Goal: Contribute content: Contribute content

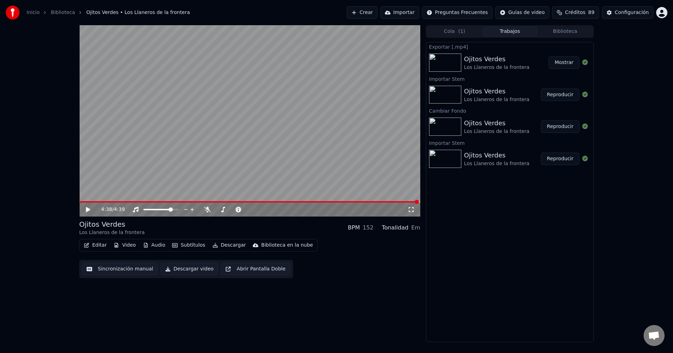
click at [84, 214] on div "4:38 / 4:39" at bounding box center [249, 210] width 341 height 14
click at [86, 211] on icon at bounding box center [93, 210] width 16 height 6
click at [89, 211] on icon at bounding box center [88, 209] width 4 height 5
click at [89, 211] on icon at bounding box center [88, 210] width 4 height 4
click at [83, 209] on div "0:03 / 4:39" at bounding box center [249, 209] width 335 height 7
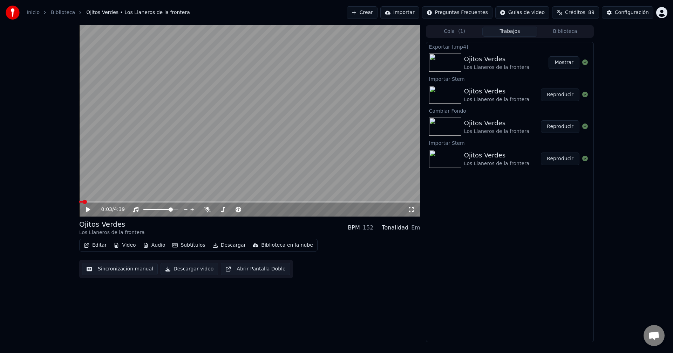
click at [86, 210] on icon at bounding box center [93, 210] width 16 height 6
click at [576, 33] on button "Biblioteca" at bounding box center [564, 32] width 55 height 10
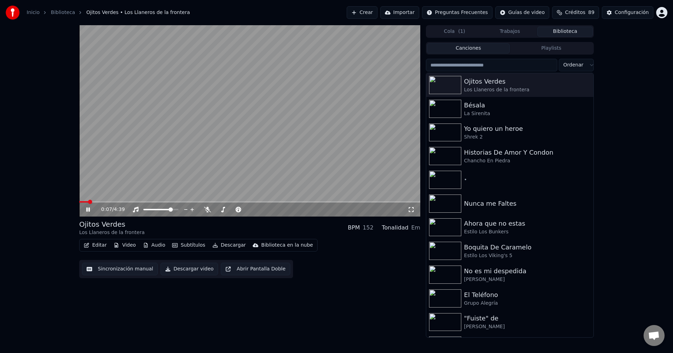
click at [189, 170] on video at bounding box center [249, 121] width 341 height 192
click at [536, 48] on button "Playlists" at bounding box center [550, 48] width 83 height 10
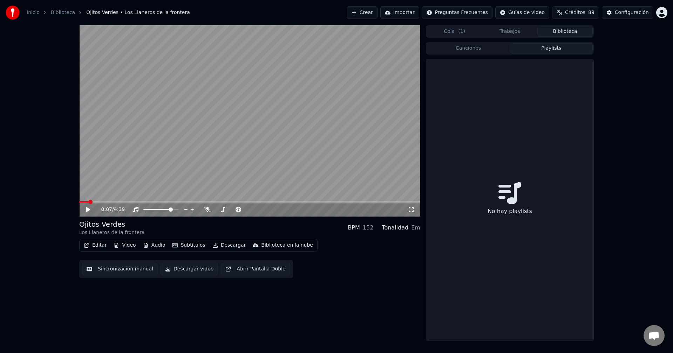
click at [494, 47] on button "Canciones" at bounding box center [468, 48] width 83 height 10
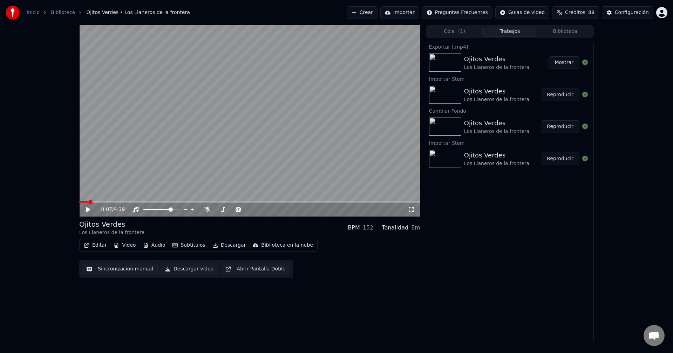
click at [505, 33] on button "Trabajos" at bounding box center [509, 32] width 55 height 10
click at [458, 32] on span "( 1 )" at bounding box center [461, 31] width 7 height 7
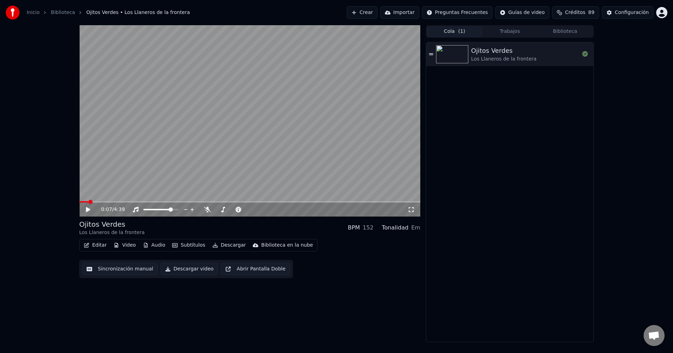
click at [501, 30] on button "Trabajos" at bounding box center [509, 32] width 55 height 10
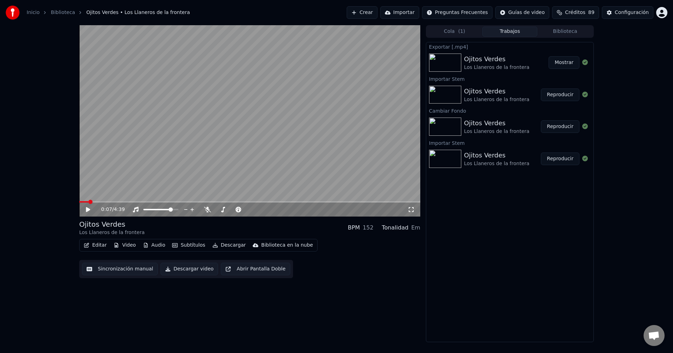
click at [453, 31] on button "Cola ( 1 )" at bounding box center [454, 32] width 55 height 10
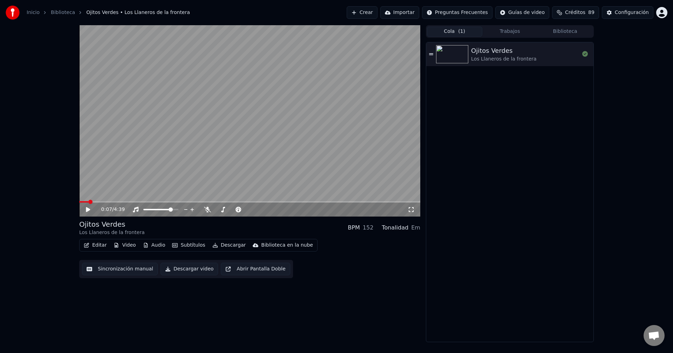
click at [570, 33] on button "Biblioteca" at bounding box center [564, 32] width 55 height 10
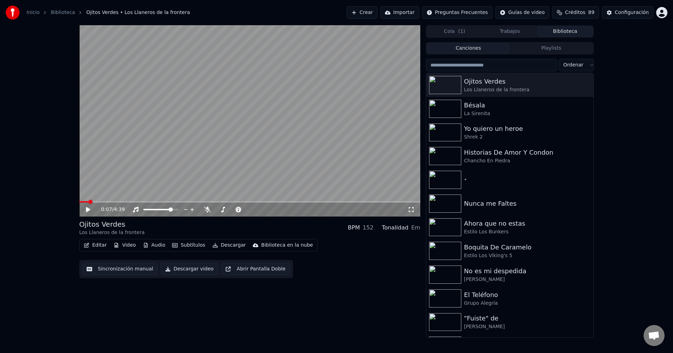
click at [33, 15] on link "Inicio" at bounding box center [33, 12] width 13 height 7
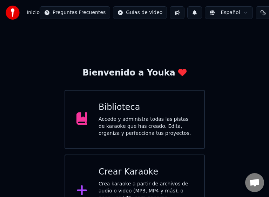
click at [143, 177] on div "Crear Karaoke" at bounding box center [145, 171] width 94 height 11
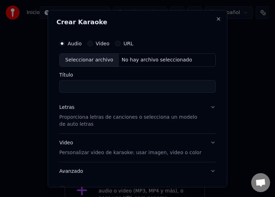
click at [100, 60] on div "Seleccionar archivo" at bounding box center [89, 59] width 59 height 13
type input "**********"
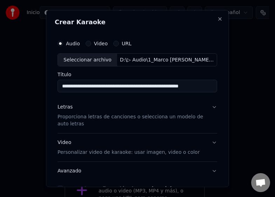
scroll to position [35, 0]
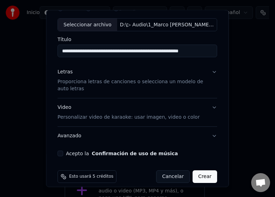
click at [60, 152] on button "Acepto la Confirmación de uso de música" at bounding box center [60, 153] width 6 height 6
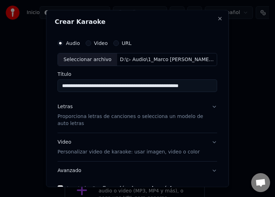
scroll to position [0, 0]
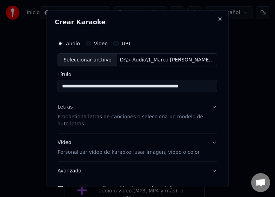
click at [206, 108] on button "Letras Proporciona letras de canciones o selecciona un modelo de auto letras" at bounding box center [136, 115] width 159 height 35
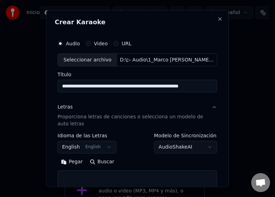
click at [91, 144] on button "English English" at bounding box center [86, 146] width 59 height 13
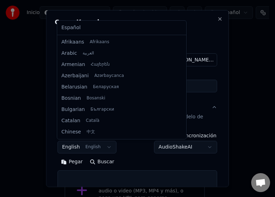
scroll to position [56, 0]
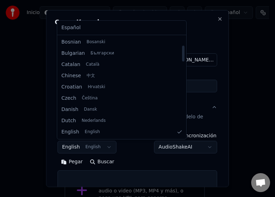
select select "**"
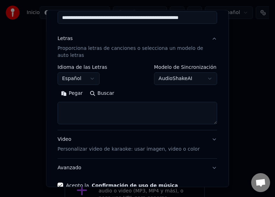
scroll to position [70, 0]
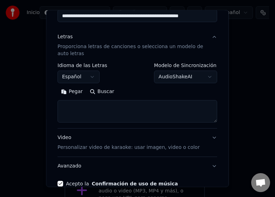
click at [99, 111] on textarea at bounding box center [136, 111] width 159 height 22
paste textarea "**********"
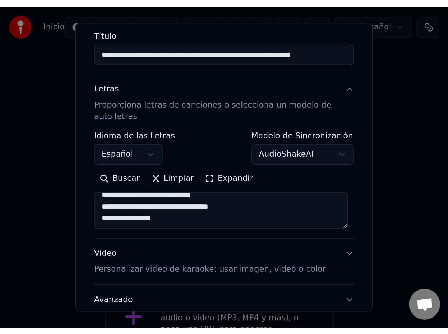
scroll to position [108, 0]
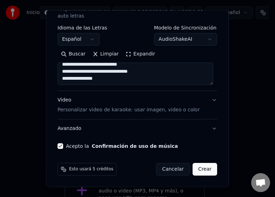
type textarea "**********"
click at [205, 166] on button "Crear" at bounding box center [204, 169] width 25 height 13
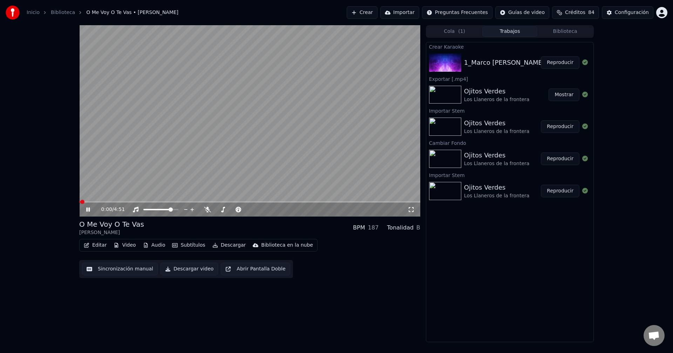
click at [88, 208] on icon at bounding box center [93, 210] width 16 height 6
click at [156, 245] on button "Audio" at bounding box center [154, 246] width 28 height 10
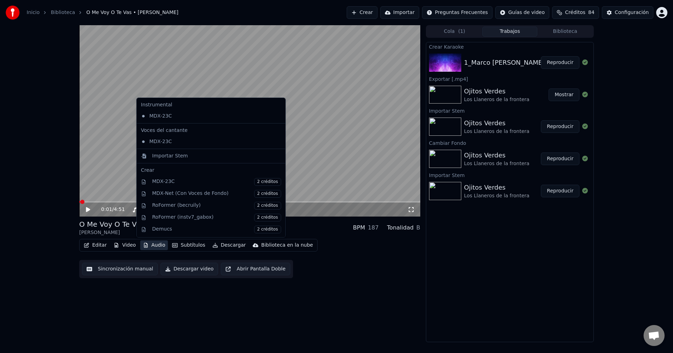
click at [276, 117] on icon at bounding box center [280, 116] width 8 height 6
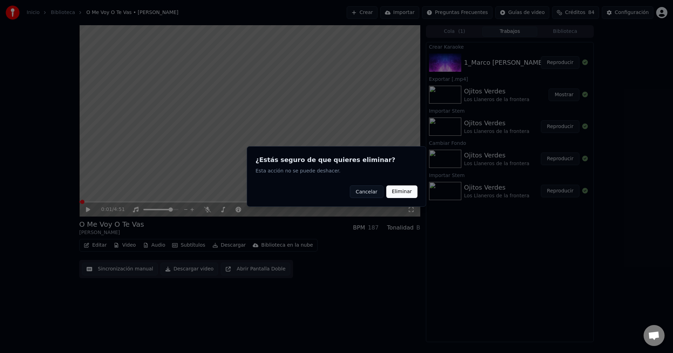
click at [395, 189] on button "Eliminar" at bounding box center [401, 192] width 31 height 13
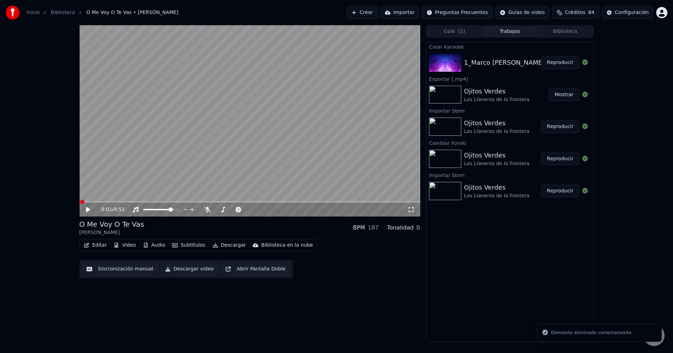
click at [158, 246] on button "Audio" at bounding box center [154, 246] width 28 height 10
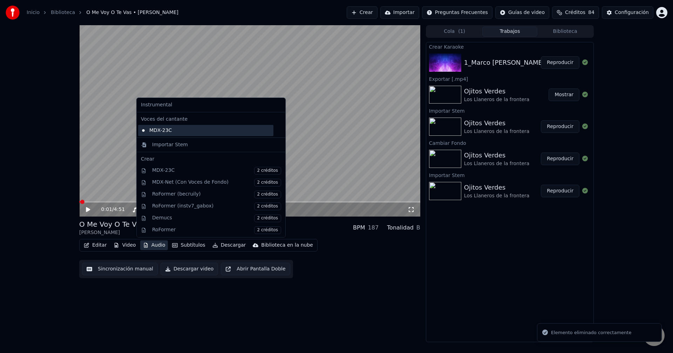
click at [199, 130] on div "MDX-23C" at bounding box center [205, 130] width 135 height 11
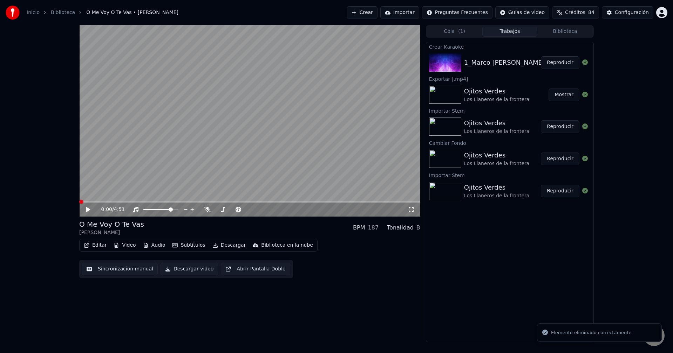
click at [152, 245] on button "Audio" at bounding box center [154, 246] width 28 height 10
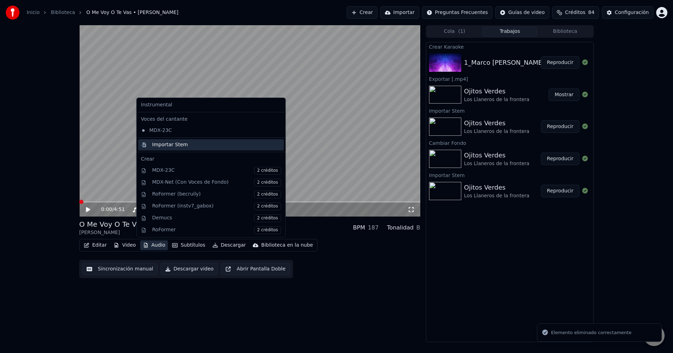
click at [197, 143] on div "Importar Stem" at bounding box center [216, 145] width 129 height 7
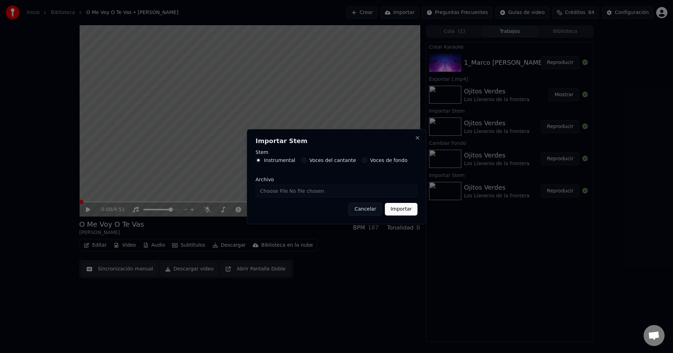
click at [341, 192] on input "Archivo" at bounding box center [336, 191] width 162 height 13
type input "**********"
click at [401, 211] on button "Importar" at bounding box center [401, 209] width 33 height 13
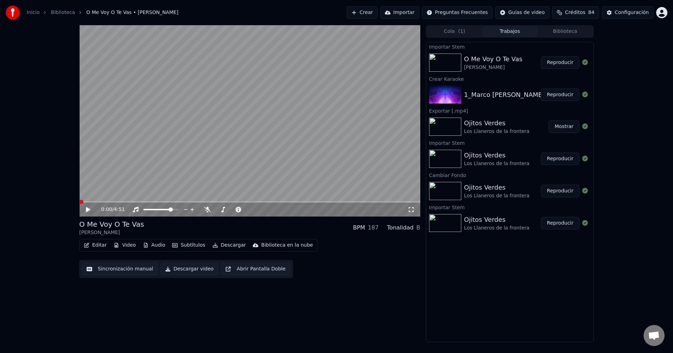
click at [567, 60] on button "Reproducir" at bounding box center [560, 62] width 39 height 13
click at [158, 212] on span at bounding box center [159, 210] width 4 height 4
click at [162, 212] on span at bounding box center [162, 210] width 4 height 4
click at [172, 212] on div at bounding box center [167, 209] width 56 height 7
click at [170, 209] on span at bounding box center [160, 209] width 35 height 1
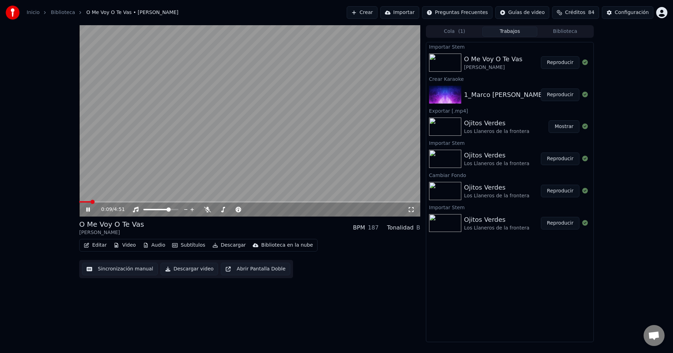
click at [561, 128] on button "Mostrar" at bounding box center [563, 127] width 31 height 13
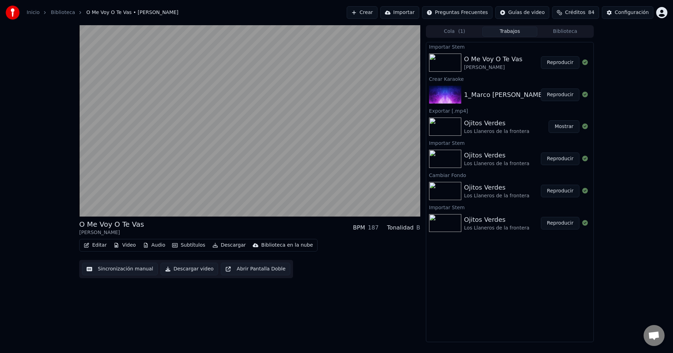
click at [560, 159] on button "Reproducir" at bounding box center [560, 159] width 39 height 13
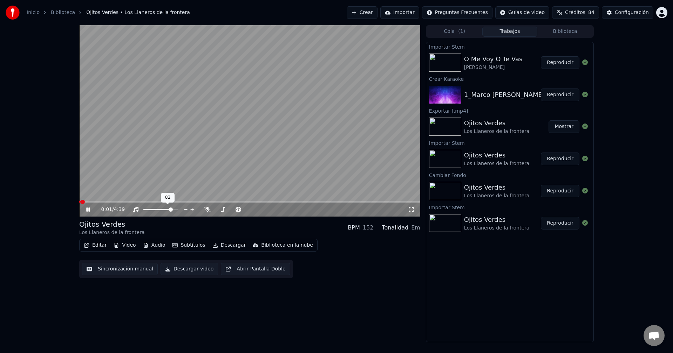
click at [173, 209] on span at bounding box center [170, 210] width 4 height 4
click at [559, 63] on button "Reproducir" at bounding box center [560, 62] width 39 height 13
click at [108, 202] on span at bounding box center [249, 201] width 341 height 1
click at [229, 209] on span at bounding box center [230, 210] width 4 height 4
click at [208, 209] on icon at bounding box center [207, 210] width 7 height 6
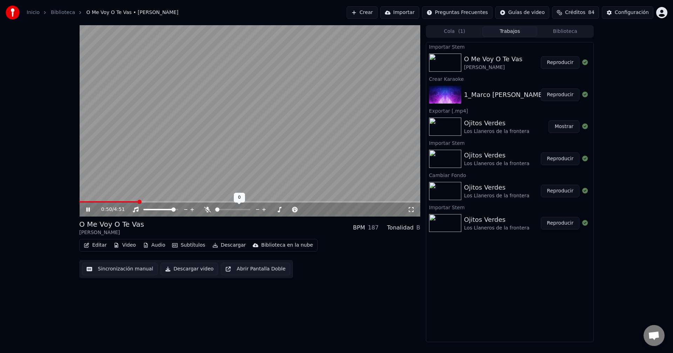
click at [209, 209] on icon at bounding box center [207, 210] width 7 height 6
click at [247, 211] on span at bounding box center [231, 209] width 32 height 1
click at [157, 209] on span at bounding box center [149, 209] width 13 height 1
click at [224, 209] on div at bounding box center [239, 209] width 56 height 7
click at [226, 209] on div at bounding box center [239, 209] width 56 height 7
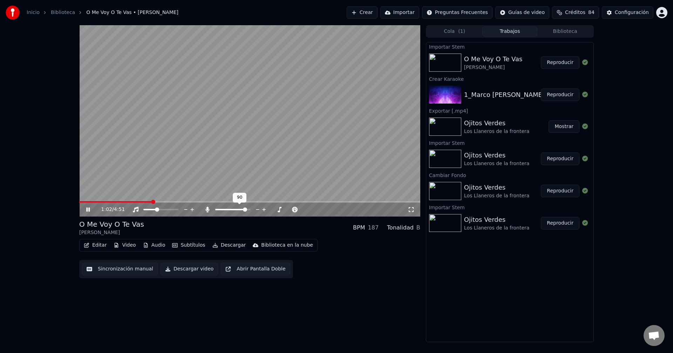
click at [224, 211] on div at bounding box center [239, 209] width 56 height 7
click at [215, 211] on span at bounding box center [215, 209] width 0 height 1
click at [162, 211] on span at bounding box center [161, 210] width 4 height 4
click at [379, 272] on div "Editar Video Audio Subtítulos Descargar Biblioteca en la nube Sincronización ma…" at bounding box center [249, 258] width 341 height 39
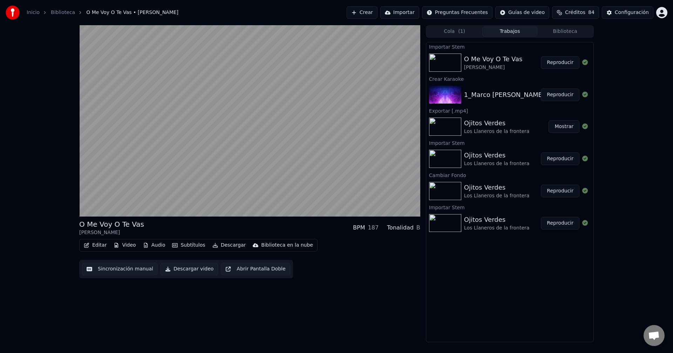
click at [156, 248] on button "Audio" at bounding box center [154, 246] width 28 height 10
click at [128, 246] on button "Video" at bounding box center [125, 246] width 28 height 10
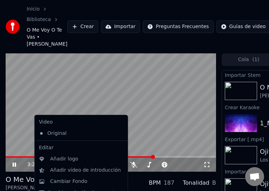
click at [269, 191] on html "Inicio Biblioteca O Me Voy O Te Vas • [PERSON_NAME] Crear Importar Preguntas Fr…" at bounding box center [134, 95] width 269 height 191
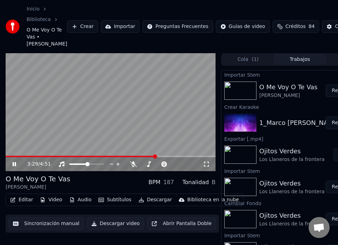
click at [205, 167] on icon at bounding box center [206, 164] width 7 height 6
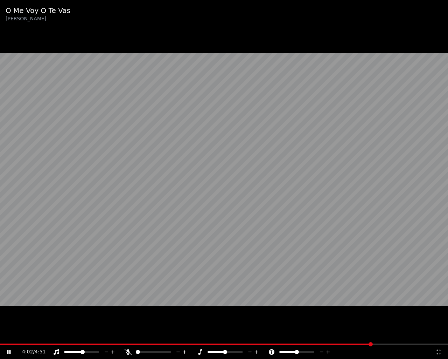
click at [364, 342] on video at bounding box center [224, 179] width 448 height 359
click at [362, 344] on span at bounding box center [181, 343] width 363 height 1
click at [440, 352] on icon at bounding box center [439, 352] width 7 height 6
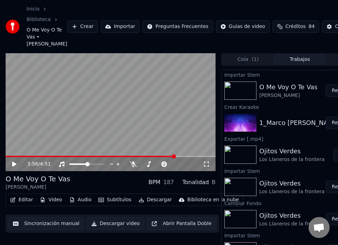
click at [104, 112] on video at bounding box center [111, 112] width 210 height 118
click at [23, 205] on button "Editar" at bounding box center [21, 200] width 28 height 10
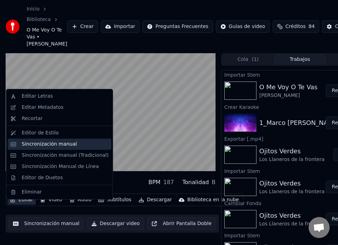
click at [57, 146] on div "Sincronización manual" at bounding box center [49, 144] width 55 height 7
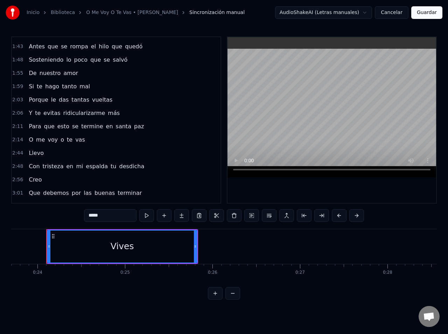
scroll to position [340, 0]
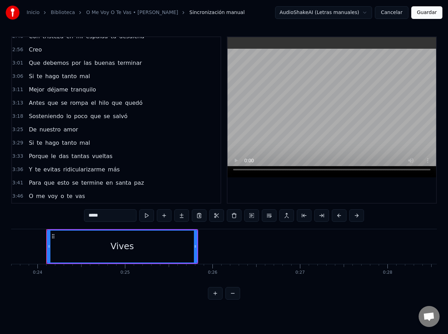
click at [77, 197] on span "vas" at bounding box center [80, 196] width 11 height 8
type input "***"
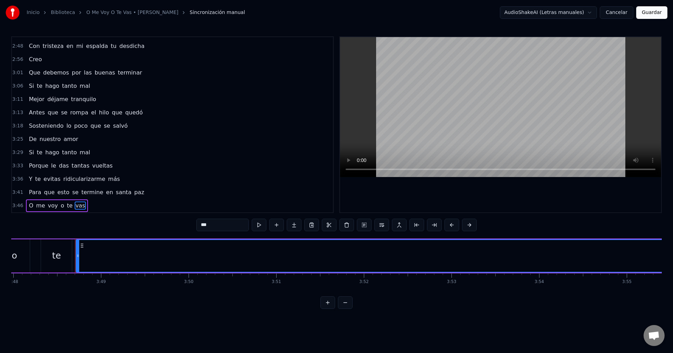
scroll to position [0, 19951]
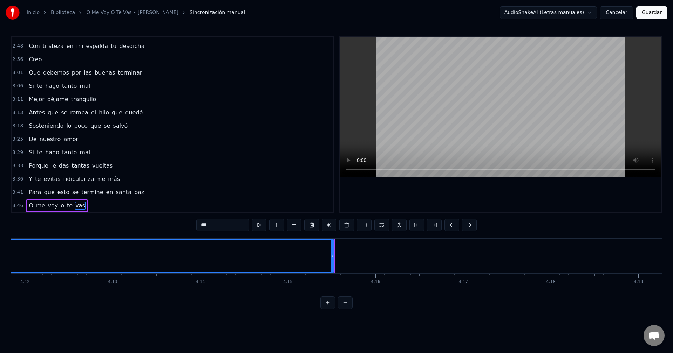
scroll to position [0, 21999]
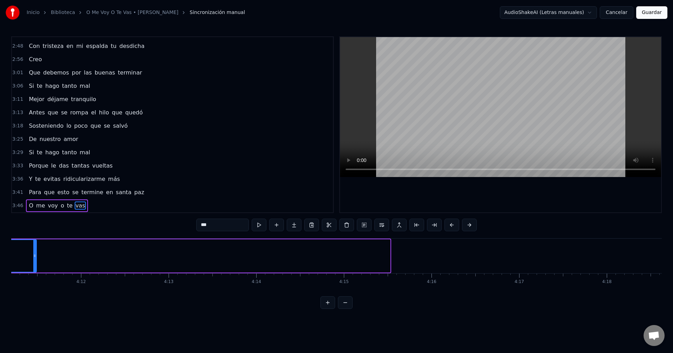
drag, startPoint x: 389, startPoint y: 252, endPoint x: 36, endPoint y: 254, distance: 353.5
click at [36, 254] on div at bounding box center [34, 256] width 3 height 32
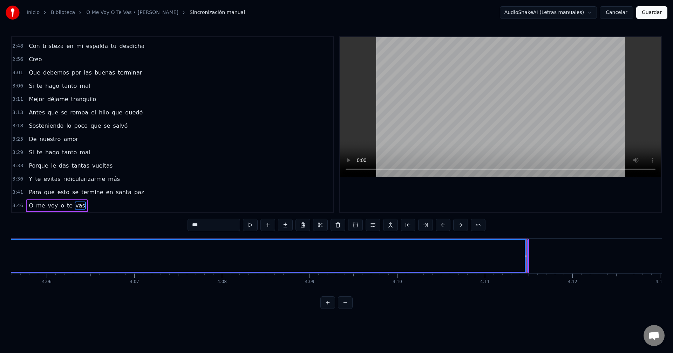
scroll to position [0, 21481]
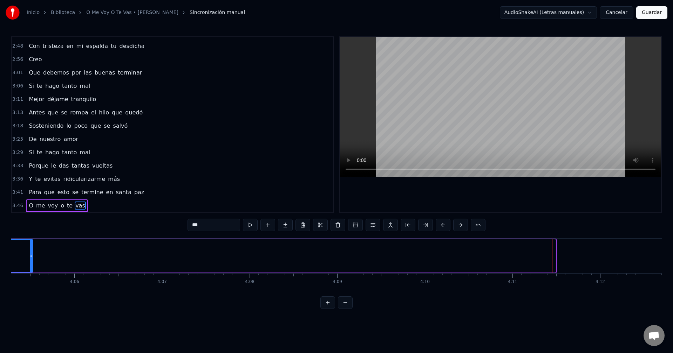
drag, startPoint x: 554, startPoint y: 255, endPoint x: 31, endPoint y: 254, distance: 522.7
click at [31, 254] on icon at bounding box center [31, 256] width 3 height 6
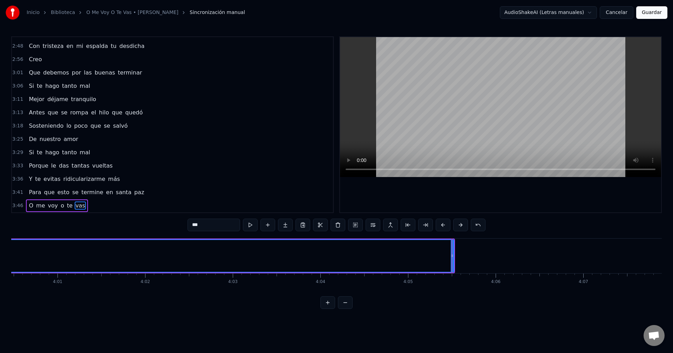
scroll to position [0, 21045]
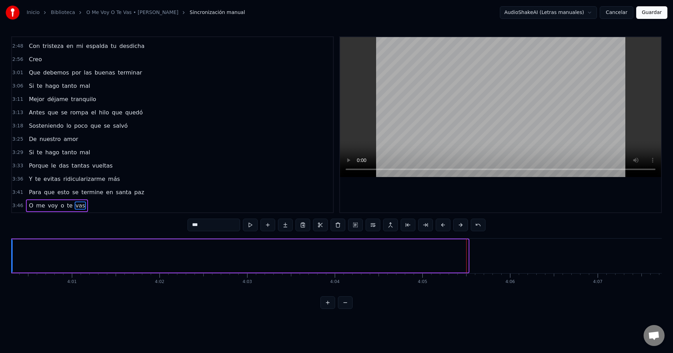
drag, startPoint x: 467, startPoint y: 258, endPoint x: 11, endPoint y: 255, distance: 456.1
click at [11, 255] on div "Inicio Biblioteca O Me Voy O Te Vas • [PERSON_NAME] manual AudioShakeAI (Letras…" at bounding box center [336, 154] width 673 height 309
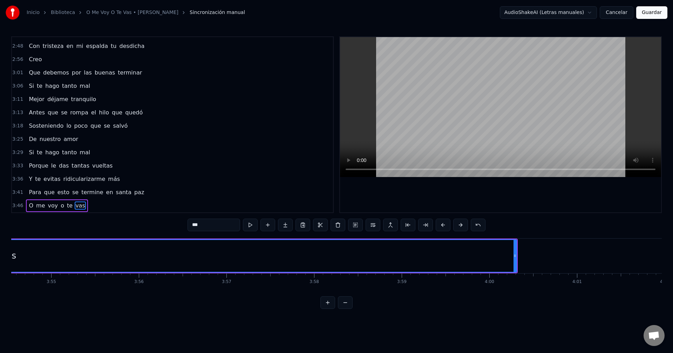
scroll to position [0, 20526]
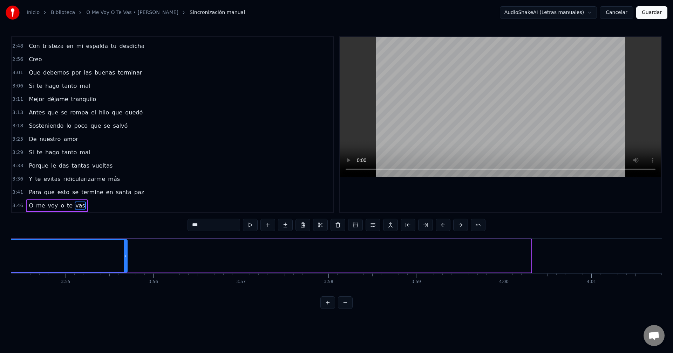
drag, startPoint x: 529, startPoint y: 253, endPoint x: 91, endPoint y: 252, distance: 437.2
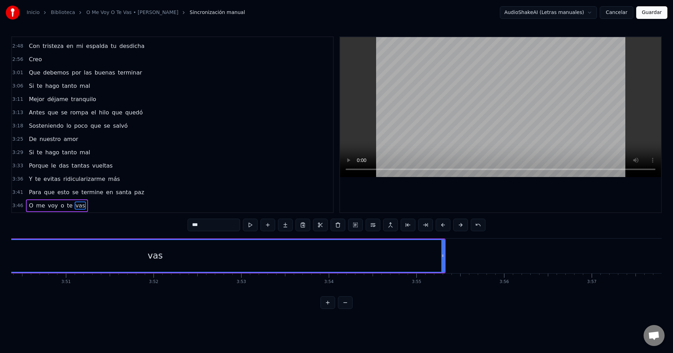
scroll to position [0, 20148]
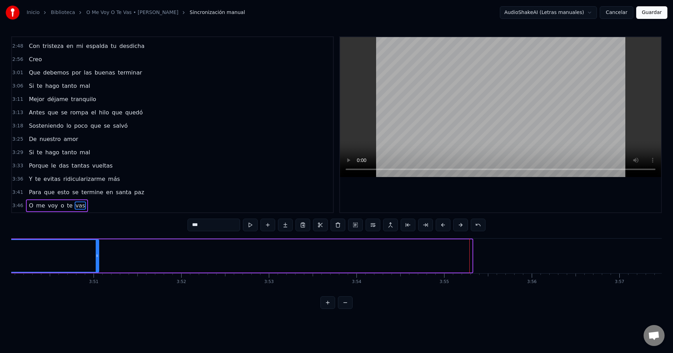
drag, startPoint x: 471, startPoint y: 255, endPoint x: 98, endPoint y: 257, distance: 373.1
click at [98, 257] on icon at bounding box center [97, 256] width 3 height 6
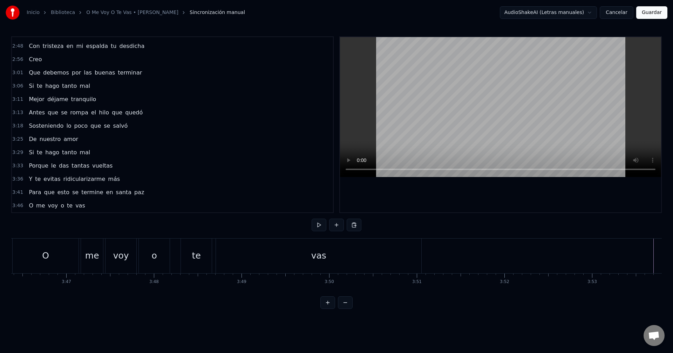
scroll to position [0, 19755]
click at [434, 244] on div "vas" at bounding box center [388, 256] width 205 height 35
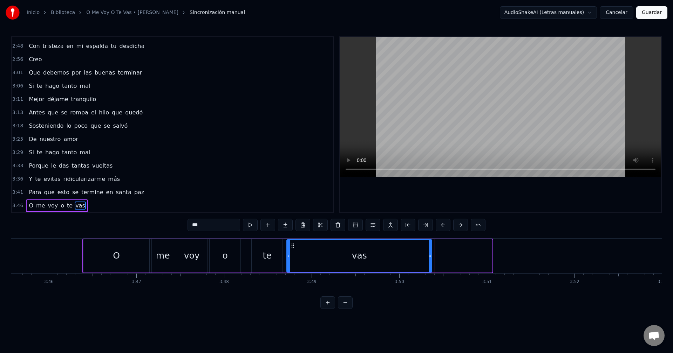
drag, startPoint x: 491, startPoint y: 253, endPoint x: 431, endPoint y: 258, distance: 60.5
click at [431, 258] on div at bounding box center [429, 256] width 3 height 32
click at [283, 248] on div "te" at bounding box center [267, 256] width 32 height 33
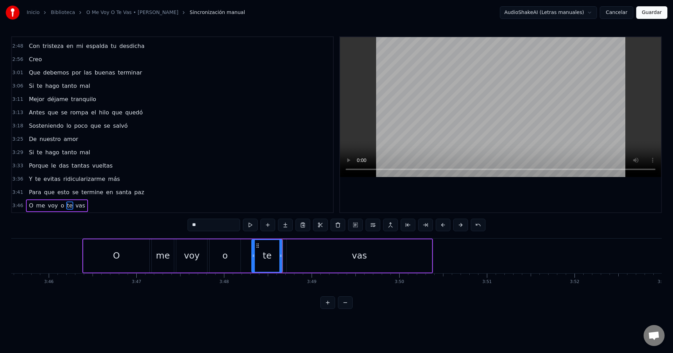
click at [300, 252] on div "vas" at bounding box center [359, 256] width 145 height 33
type input "***"
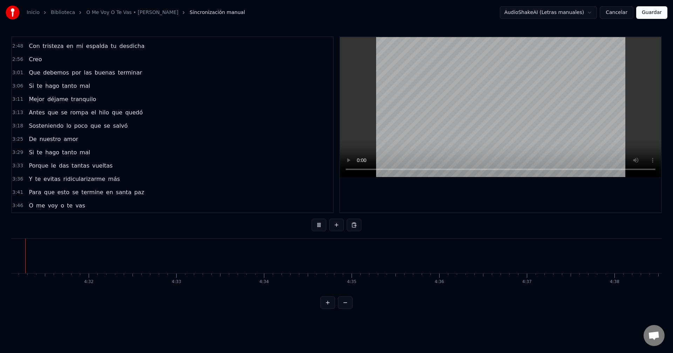
scroll to position [0, 23733]
click at [650, 14] on button "Guardar" at bounding box center [651, 12] width 31 height 13
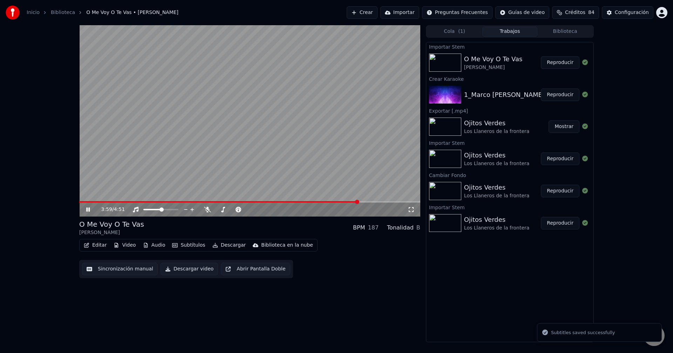
click at [358, 202] on span at bounding box center [249, 201] width 341 height 1
click at [337, 201] on video at bounding box center [249, 121] width 341 height 192
click at [338, 203] on span at bounding box center [208, 201] width 259 height 1
click at [88, 210] on icon at bounding box center [88, 209] width 4 height 5
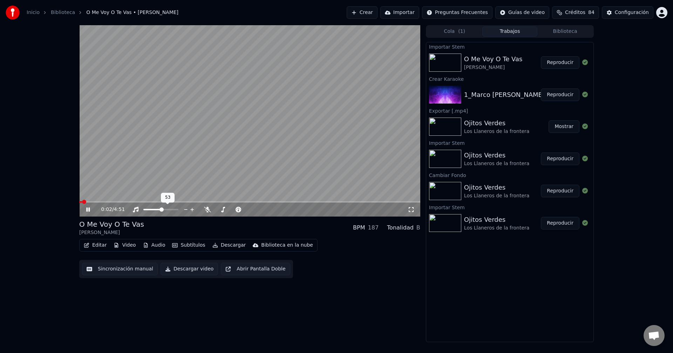
click at [155, 209] on div at bounding box center [167, 209] width 56 height 7
click at [153, 210] on span at bounding box center [147, 209] width 9 height 1
click at [211, 209] on div at bounding box center [239, 209] width 56 height 7
drag, startPoint x: 220, startPoint y: 209, endPoint x: 230, endPoint y: 209, distance: 10.9
click at [230, 209] on div at bounding box center [239, 209] width 56 height 7
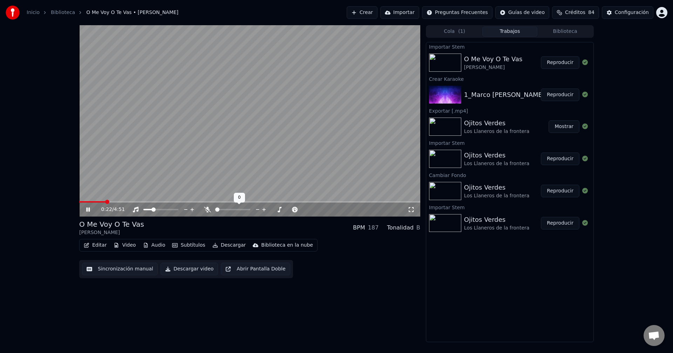
click at [230, 211] on span at bounding box center [232, 209] width 35 height 1
click at [237, 210] on span at bounding box center [232, 209] width 35 height 1
click at [96, 202] on span at bounding box center [87, 201] width 16 height 1
click at [91, 202] on span at bounding box center [87, 201] width 16 height 1
click at [144, 211] on span at bounding box center [146, 210] width 4 height 4
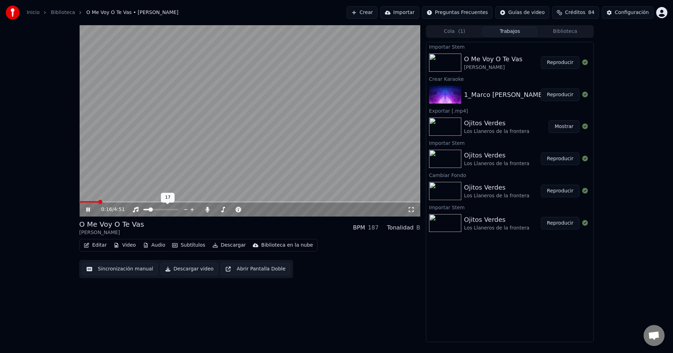
click at [149, 209] on span at bounding box center [151, 210] width 4 height 4
click at [208, 210] on icon at bounding box center [207, 210] width 7 height 6
click at [47, 150] on div "2:58 / 4:51 O Me Voy O Te Vas [PERSON_NAME] BPM 187 Tonalidad B Editar Video Au…" at bounding box center [336, 183] width 673 height 317
click at [87, 209] on icon at bounding box center [88, 210] width 4 height 4
click at [91, 210] on icon at bounding box center [93, 210] width 16 height 6
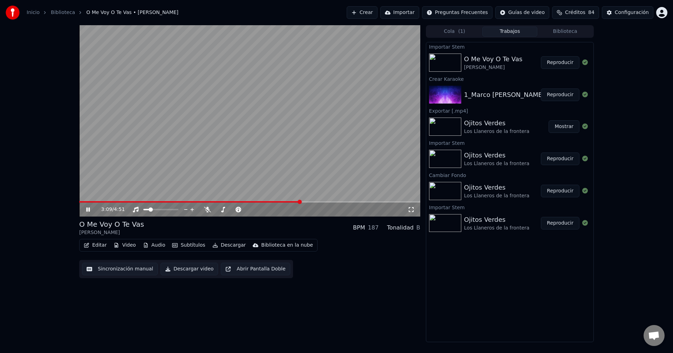
click at [91, 210] on icon at bounding box center [93, 210] width 16 height 6
